Goal: Task Accomplishment & Management: Manage account settings

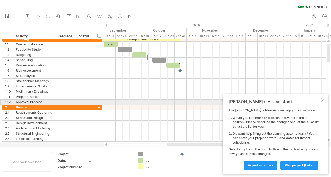
click at [322, 101] on div at bounding box center [323, 100] width 4 height 4
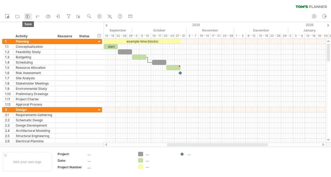
click at [29, 16] on icon at bounding box center [27, 16] width 3 height 3
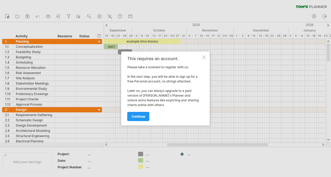
click at [203, 58] on div at bounding box center [204, 57] width 4 height 4
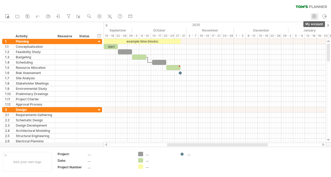
click at [314, 15] on icon at bounding box center [314, 16] width 5 height 5
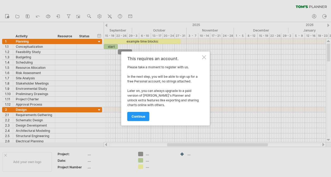
click at [139, 111] on div "continue" at bounding box center [164, 114] width 74 height 13
click at [139, 116] on span "continue" at bounding box center [139, 117] width 14 height 4
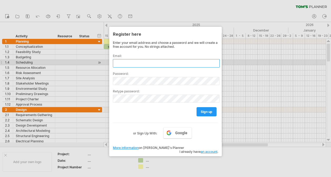
click at [161, 61] on input "text" at bounding box center [166, 63] width 107 height 8
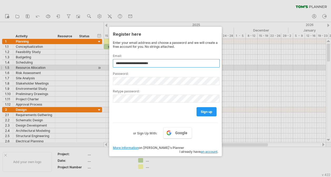
type input "**********"
click at [163, 68] on div "Password:" at bounding box center [165, 77] width 105 height 18
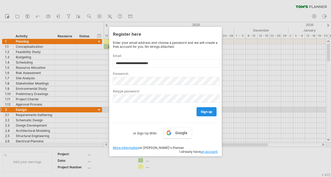
click at [204, 112] on span "sign up" at bounding box center [207, 112] width 12 height 4
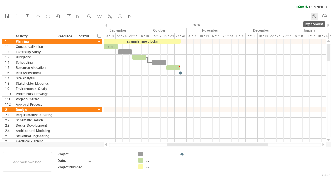
click at [313, 18] on icon at bounding box center [314, 16] width 5 height 5
type input "**********"
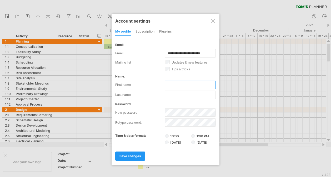
click at [191, 82] on input "text" at bounding box center [190, 85] width 51 height 8
type input "*"
click at [215, 22] on div at bounding box center [213, 21] width 4 height 4
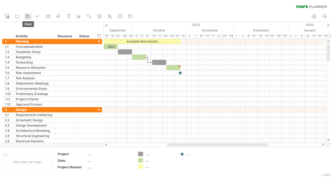
click at [29, 16] on icon at bounding box center [27, 16] width 5 height 5
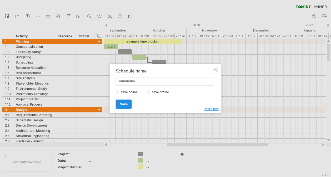
click at [126, 102] on span "Save" at bounding box center [124, 104] width 8 height 4
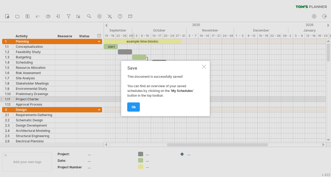
click at [203, 67] on div at bounding box center [204, 67] width 4 height 4
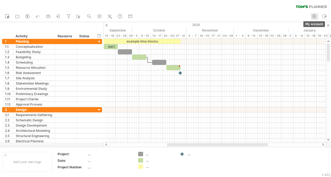
click at [313, 16] on icon at bounding box center [314, 16] width 5 height 5
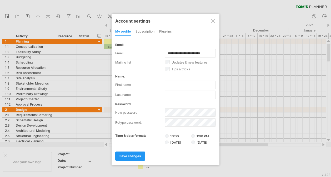
click at [212, 22] on div at bounding box center [213, 21] width 4 height 4
